Goal: Navigation & Orientation: Find specific page/section

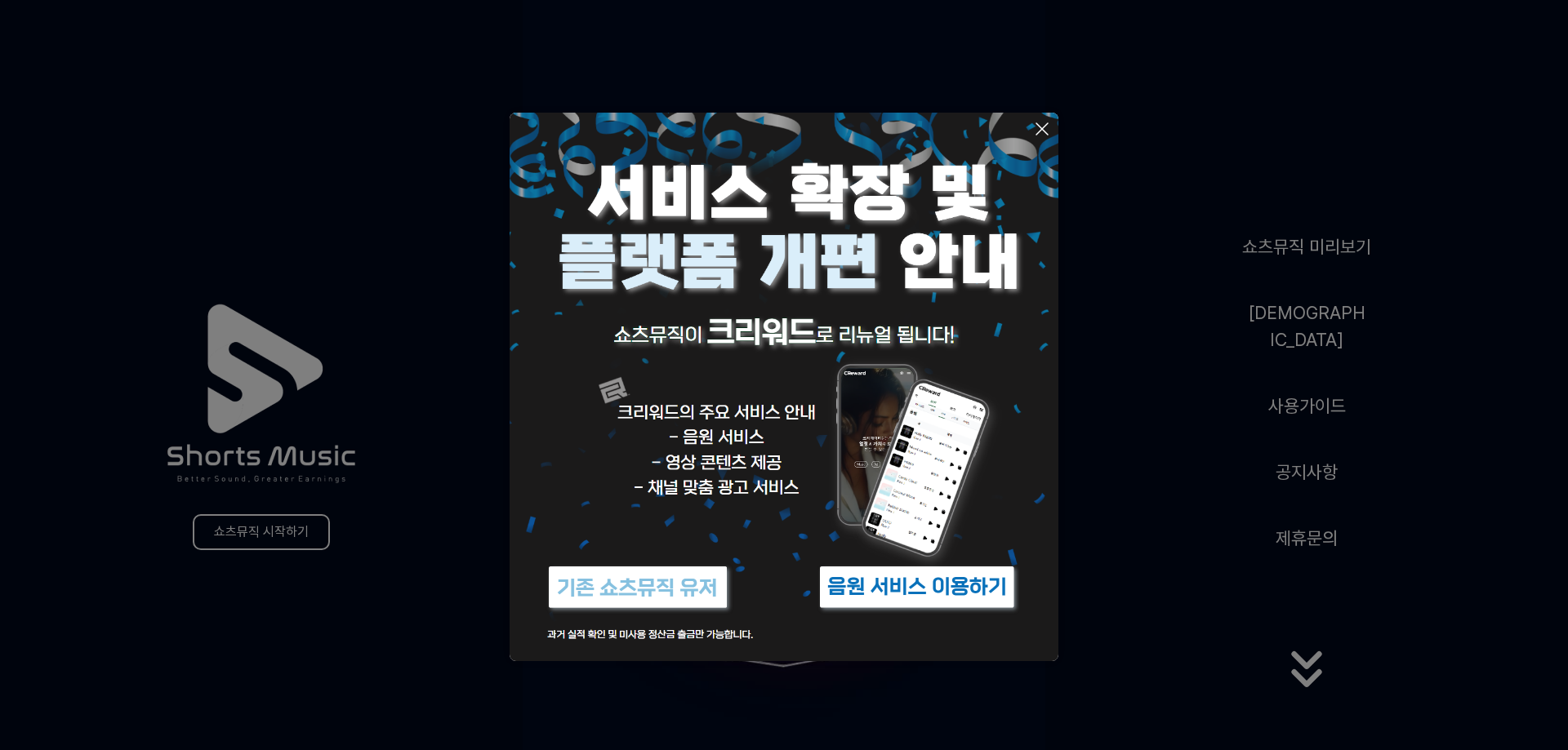
click at [901, 593] on img at bounding box center [916, 587] width 204 height 61
click at [1314, 394] on button at bounding box center [784, 375] width 1568 height 750
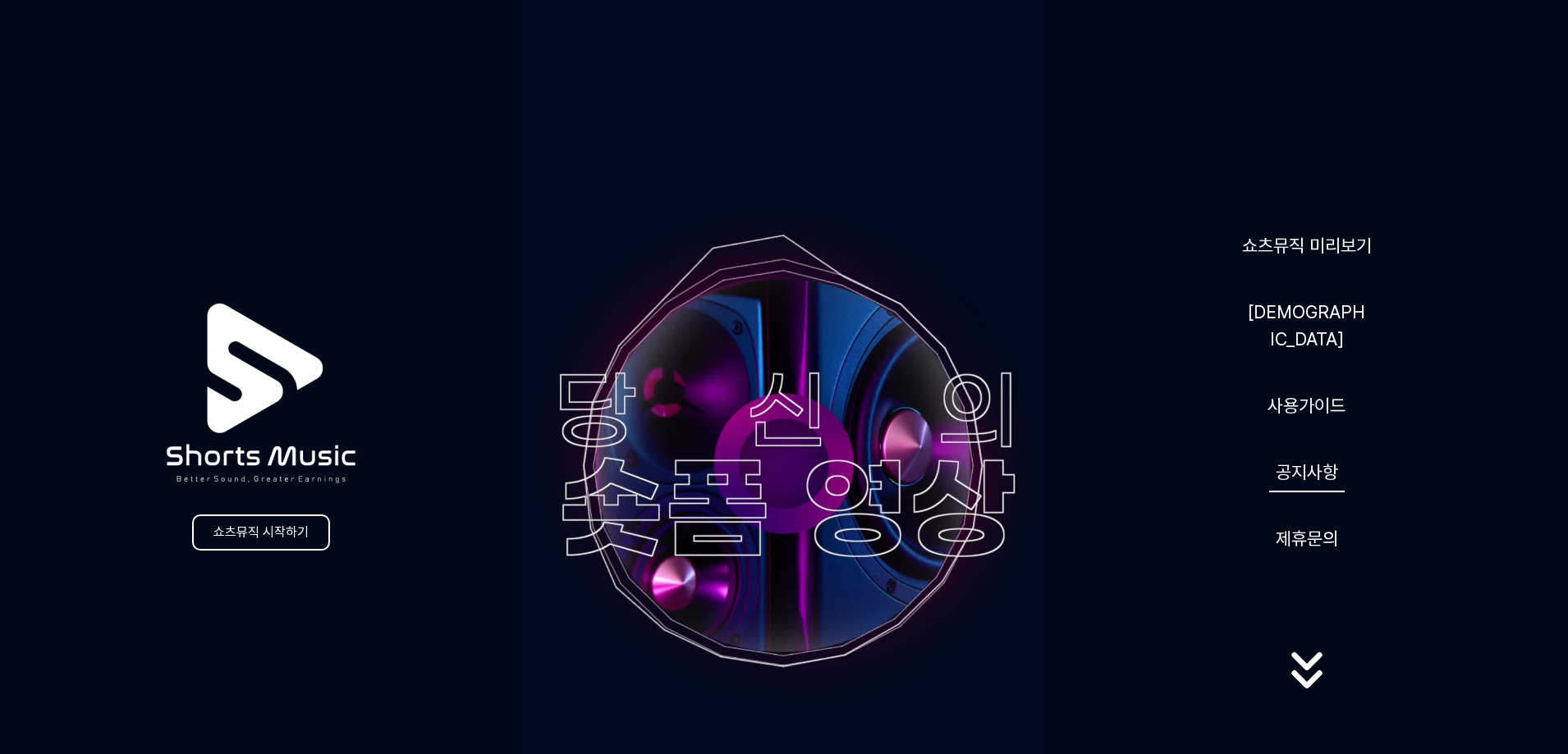
click at [1288, 452] on link "공지사항" at bounding box center [1306, 472] width 75 height 41
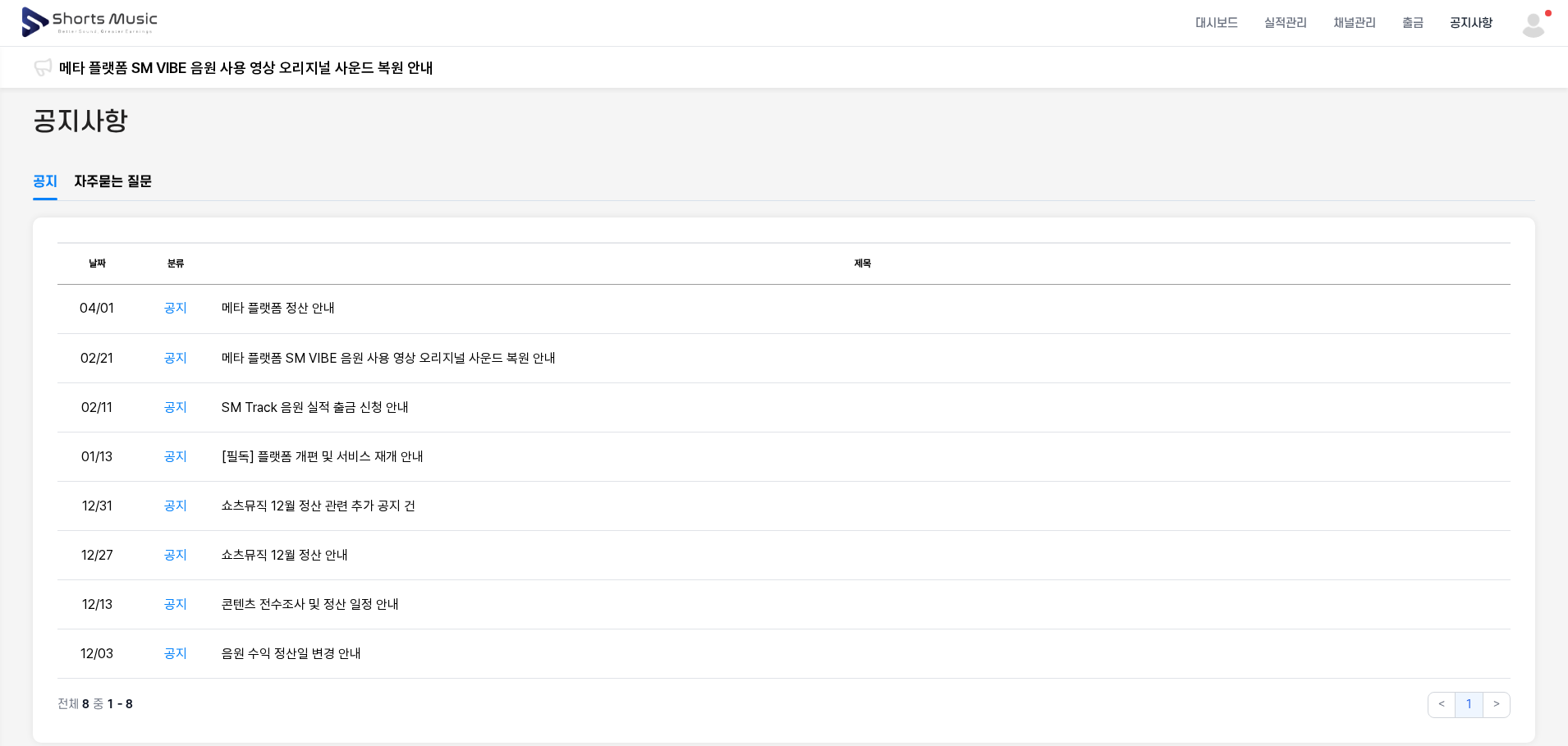
click at [90, 18] on img at bounding box center [91, 23] width 142 height 46
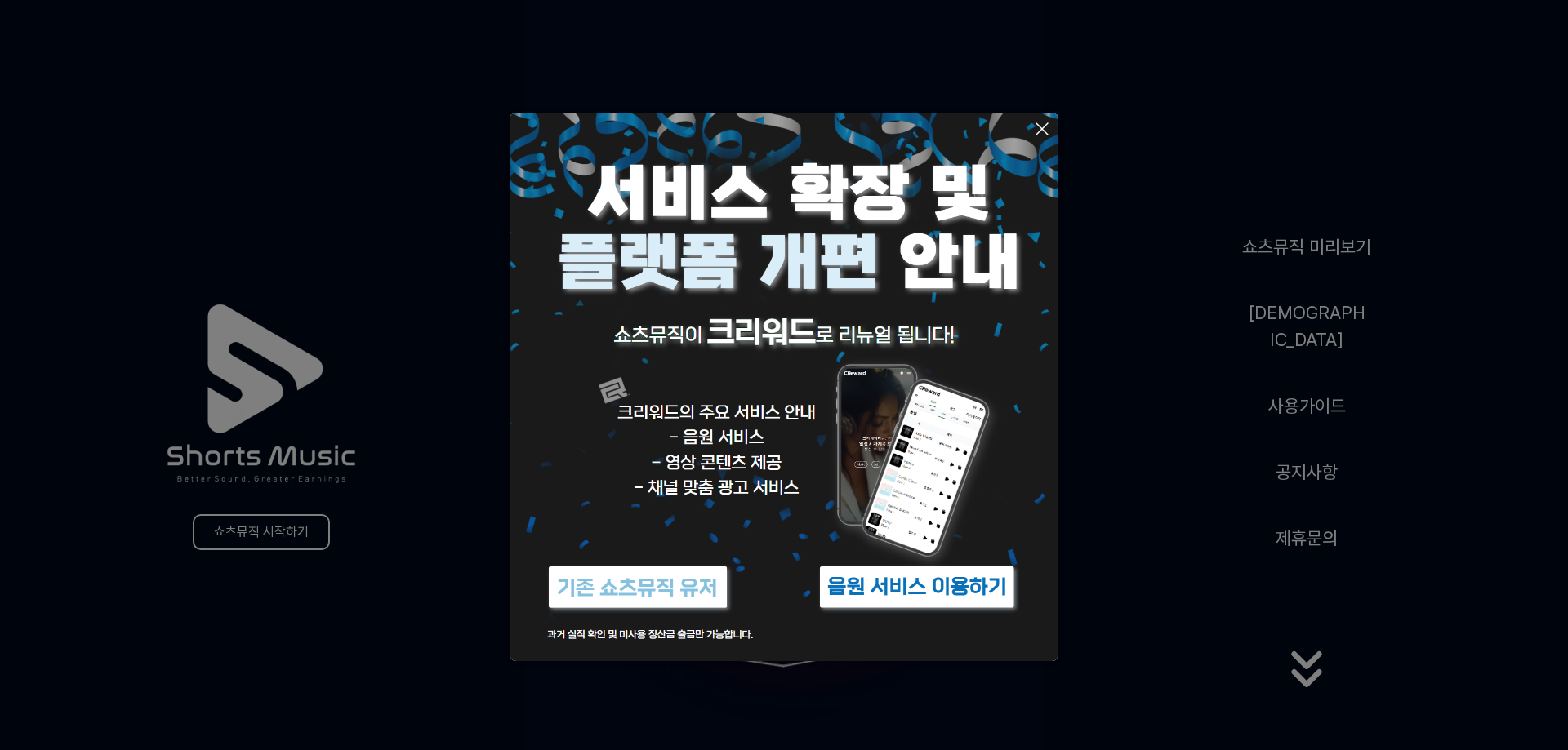
click at [910, 591] on img at bounding box center [916, 587] width 204 height 61
